Goal: Complete application form

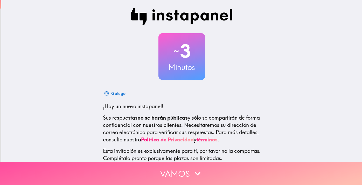
click at [183, 166] on button "Vamos" at bounding box center [181, 173] width 362 height 23
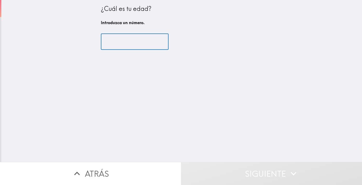
click at [144, 40] on input "number" at bounding box center [135, 42] width 68 height 16
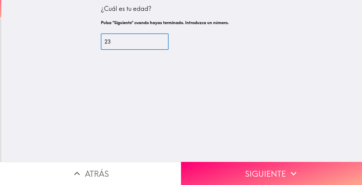
click at [157, 39] on input "23" at bounding box center [135, 42] width 68 height 16
click at [157, 39] on input "24" at bounding box center [135, 42] width 68 height 16
click at [157, 39] on input "25" at bounding box center [135, 42] width 68 height 16
click at [157, 39] on input "26" at bounding box center [135, 42] width 68 height 16
click at [157, 39] on input "27" at bounding box center [135, 42] width 68 height 16
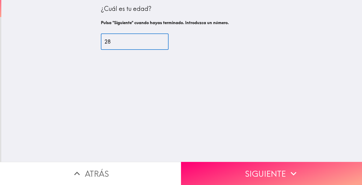
click at [157, 39] on input "28" at bounding box center [135, 42] width 68 height 16
click at [157, 39] on input "29" at bounding box center [135, 42] width 68 height 16
click at [157, 39] on input "30" at bounding box center [135, 42] width 68 height 16
type input "31"
click at [157, 39] on input "31" at bounding box center [135, 42] width 68 height 16
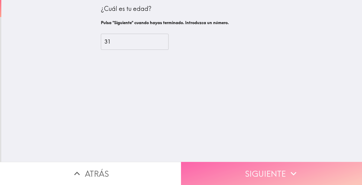
click at [212, 180] on button "Siguiente" at bounding box center [271, 173] width 181 height 23
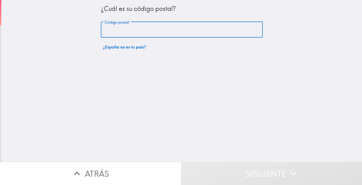
click at [146, 24] on input "Código postal" at bounding box center [182, 30] width 162 height 16
type input "10002"
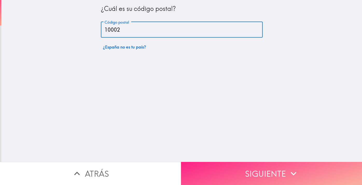
click at [223, 168] on button "Siguiente" at bounding box center [271, 173] width 181 height 23
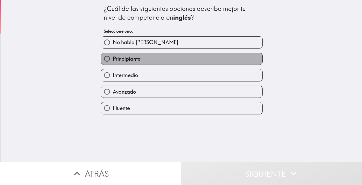
click at [156, 56] on label "Principiante" at bounding box center [181, 59] width 161 height 12
click at [113, 56] on input "Principiante" at bounding box center [107, 59] width 12 height 12
radio input "true"
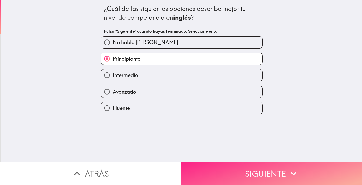
click at [226, 172] on button "Siguiente" at bounding box center [271, 173] width 181 height 23
